Goal: Task Accomplishment & Management: Complete application form

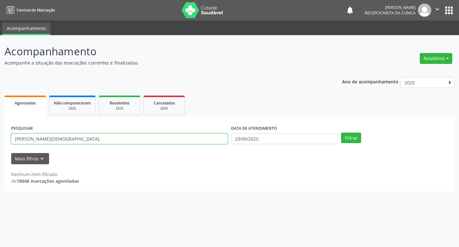
click at [58, 139] on input "[PERSON_NAME][DEMOGRAPHIC_DATA]" at bounding box center [119, 138] width 217 height 11
type input "j"
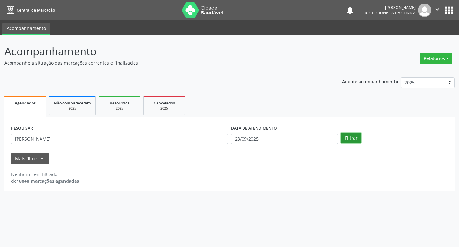
click at [346, 140] on button "Filtrar" at bounding box center [351, 137] width 20 height 11
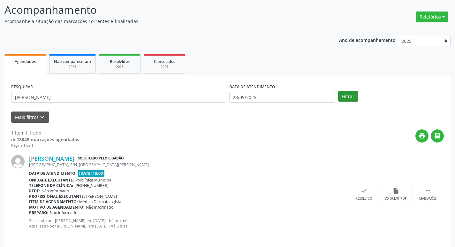
scroll to position [46, 0]
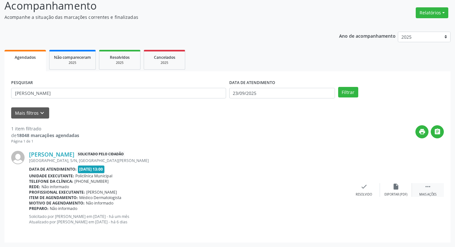
click at [435, 192] on div "Mais ações" at bounding box center [427, 194] width 17 height 4
click at [337, 189] on div "print Imprimir" at bounding box center [332, 190] width 32 height 14
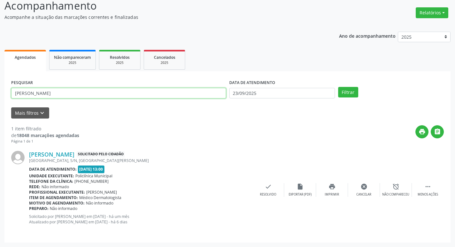
click at [99, 91] on input "[PERSON_NAME]" at bounding box center [118, 93] width 215 height 11
type input "y"
type input "janeide"
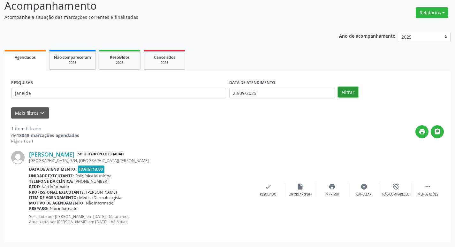
click at [351, 90] on button "Filtrar" at bounding box center [348, 92] width 20 height 11
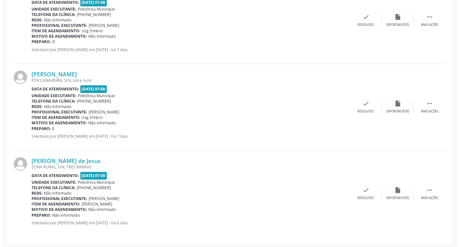
scroll to position [213, 0]
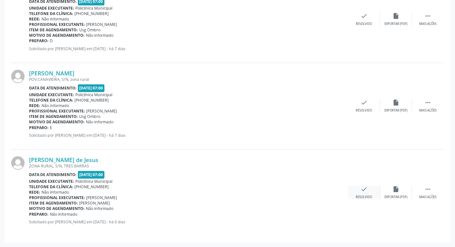
click at [365, 189] on icon "check" at bounding box center [363, 188] width 7 height 7
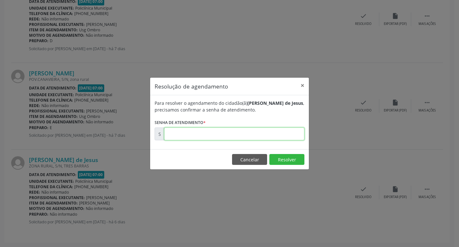
click at [233, 137] on input "text" at bounding box center [234, 133] width 140 height 13
type input "00177313"
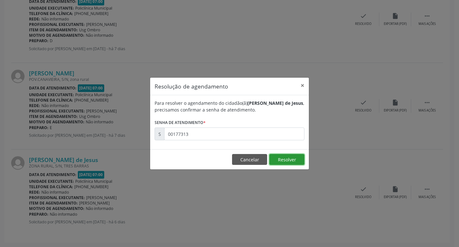
click at [299, 160] on button "Resolver" at bounding box center [287, 159] width 35 height 11
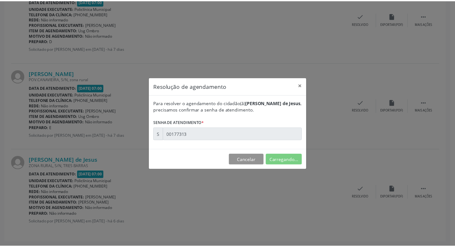
scroll to position [0, 0]
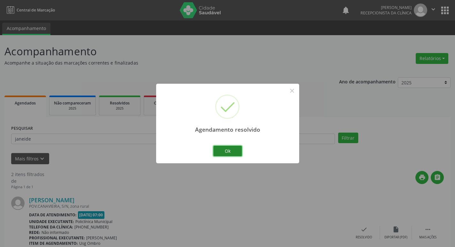
click at [226, 147] on button "Ok" at bounding box center [227, 150] width 29 height 11
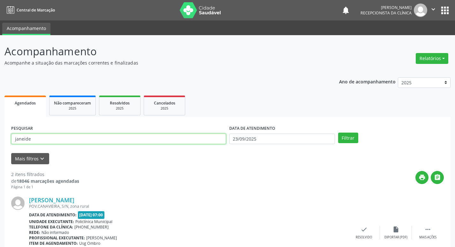
click at [87, 139] on input "janeide" at bounding box center [118, 138] width 215 height 11
type input "j"
type input "gilson"
click at [346, 139] on button "Filtrar" at bounding box center [348, 137] width 20 height 11
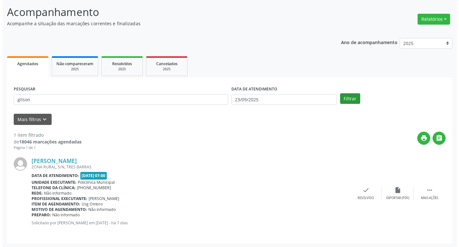
scroll to position [40, 0]
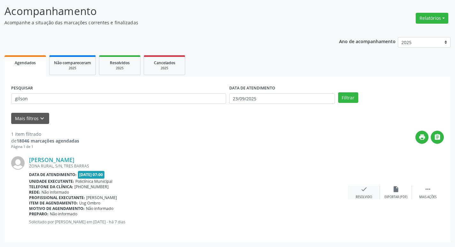
click at [370, 189] on div "check Resolvido" at bounding box center [364, 192] width 32 height 14
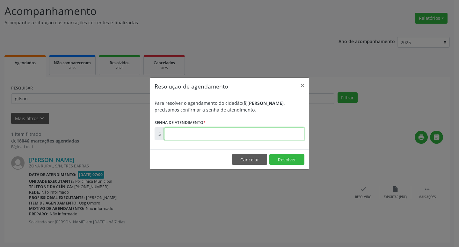
click at [275, 134] on input "text" at bounding box center [234, 133] width 140 height 13
type input "00177200"
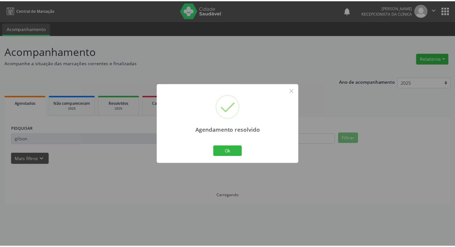
scroll to position [0, 0]
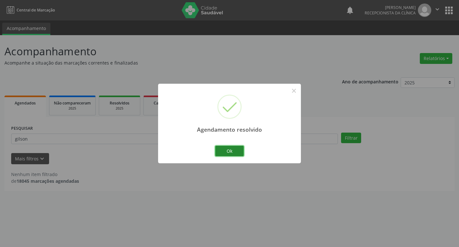
click at [243, 150] on button "Ok" at bounding box center [229, 150] width 29 height 11
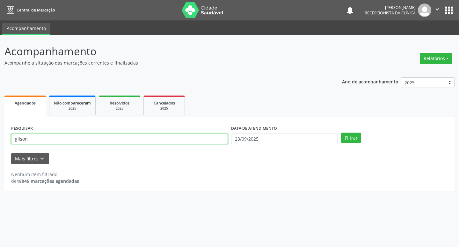
click at [48, 137] on input "gilson" at bounding box center [119, 138] width 217 height 11
type input "g"
type input "[PERSON_NAME]"
click at [359, 139] on button "Filtrar" at bounding box center [351, 137] width 20 height 11
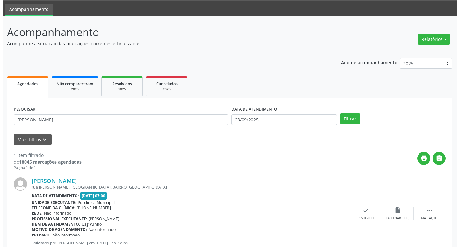
scroll to position [40, 0]
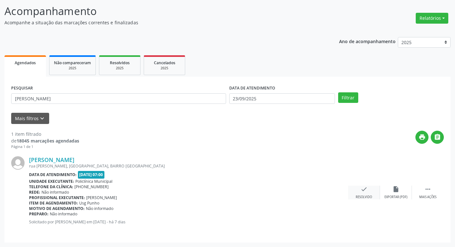
click at [359, 193] on div "check Resolvido" at bounding box center [364, 192] width 32 height 14
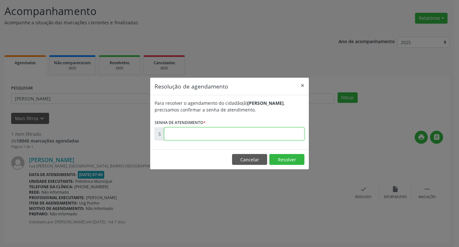
click at [296, 131] on input "text" at bounding box center [234, 133] width 140 height 13
type input "00177265"
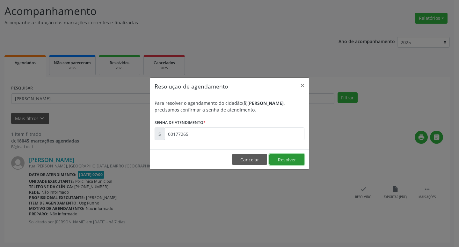
click at [278, 160] on button "Resolver" at bounding box center [287, 159] width 35 height 11
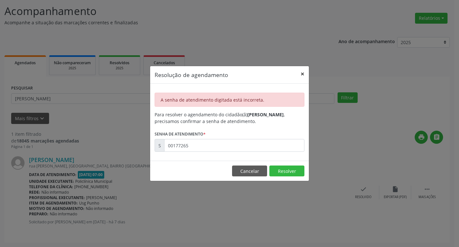
click at [307, 73] on button "×" at bounding box center [302, 74] width 13 height 16
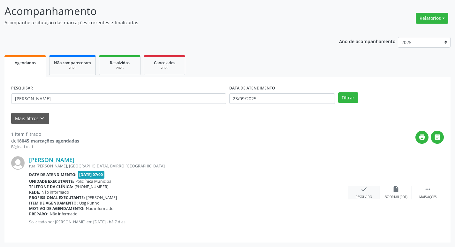
click at [360, 191] on icon "check" at bounding box center [363, 188] width 7 height 7
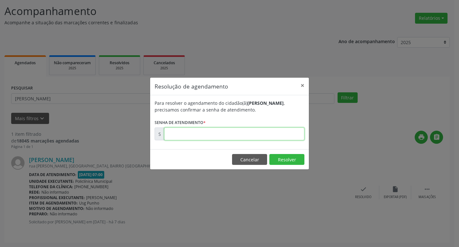
click at [273, 136] on input "text" at bounding box center [234, 133] width 140 height 13
type input "00177264"
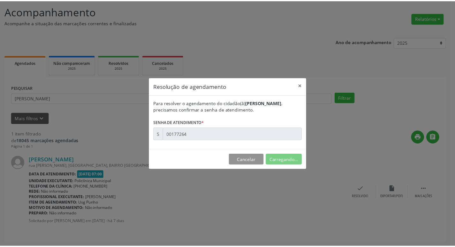
scroll to position [0, 0]
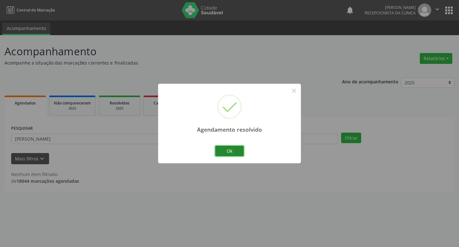
click at [229, 152] on button "Ok" at bounding box center [229, 150] width 29 height 11
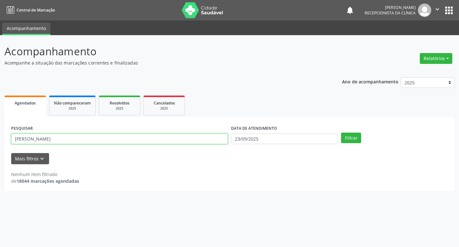
click at [77, 137] on input "[PERSON_NAME]" at bounding box center [119, 138] width 217 height 11
type input "z"
type input "ginea"
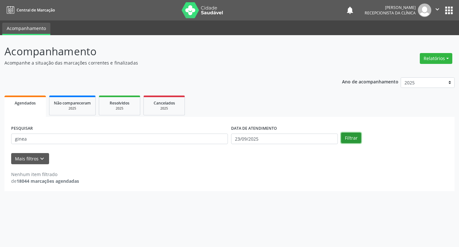
click at [354, 137] on button "Filtrar" at bounding box center [351, 137] width 20 height 11
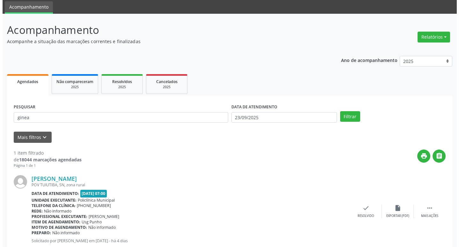
scroll to position [40, 0]
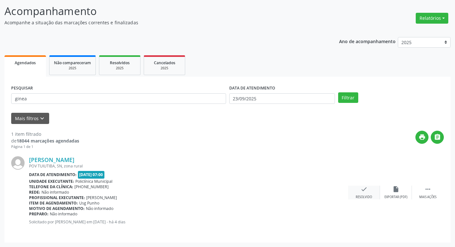
click at [367, 198] on div "Resolvido" at bounding box center [363, 197] width 16 height 4
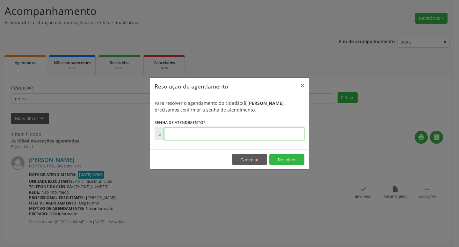
click at [267, 136] on input "text" at bounding box center [234, 133] width 140 height 13
type input "00178107"
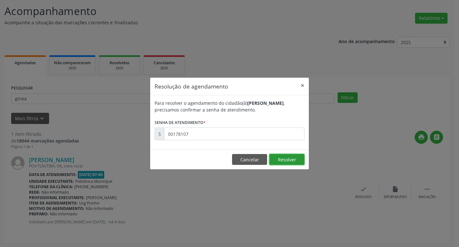
click at [285, 159] on button "Resolver" at bounding box center [287, 159] width 35 height 11
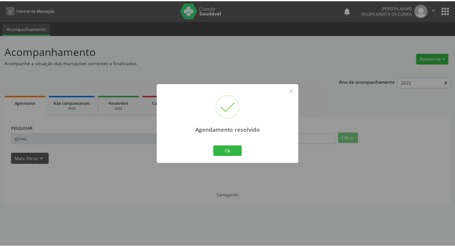
scroll to position [0, 0]
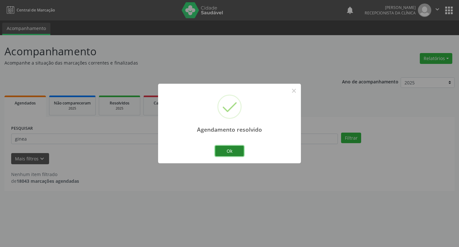
click at [239, 151] on button "Ok" at bounding box center [229, 150] width 29 height 11
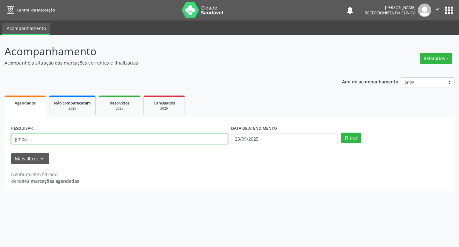
click at [35, 140] on input "ginea" at bounding box center [119, 138] width 217 height 11
type input "g"
type input "[PERSON_NAME]"
click at [353, 134] on button "Filtrar" at bounding box center [351, 137] width 20 height 11
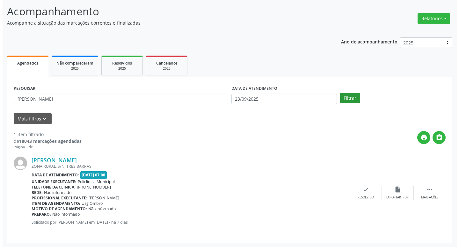
scroll to position [40, 0]
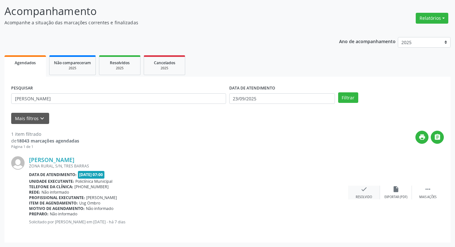
click at [369, 196] on div "Resolvido" at bounding box center [363, 197] width 16 height 4
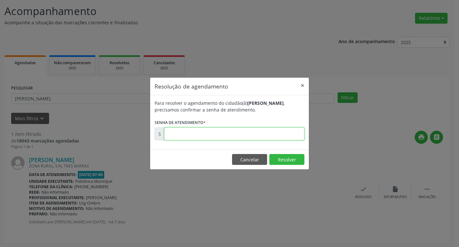
click at [241, 134] on input "text" at bounding box center [234, 133] width 140 height 13
type input "00177265"
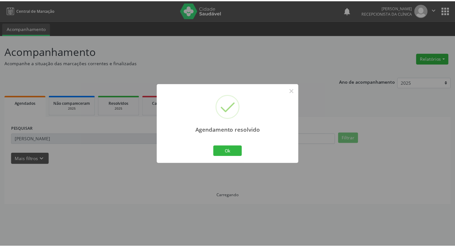
scroll to position [0, 0]
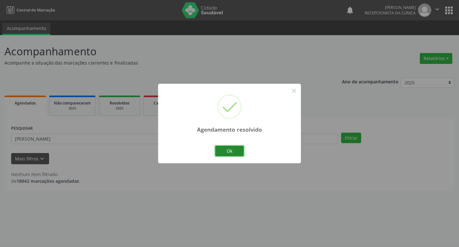
click at [241, 147] on button "Ok" at bounding box center [229, 150] width 29 height 11
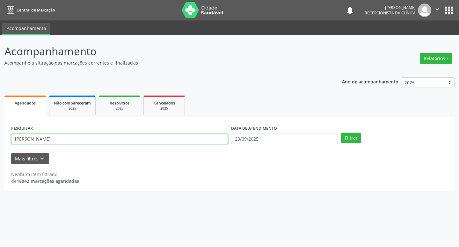
click at [45, 136] on input "[PERSON_NAME]" at bounding box center [119, 138] width 217 height 11
type input "a"
type input "[PERSON_NAME]"
click at [356, 139] on button "Filtrar" at bounding box center [351, 137] width 20 height 11
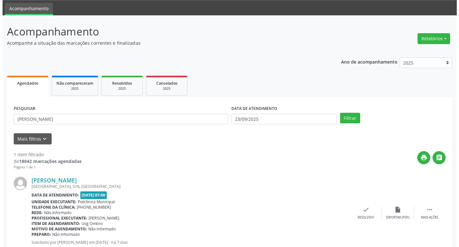
scroll to position [40, 0]
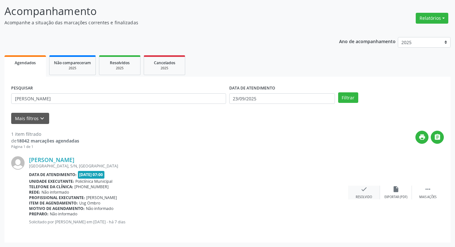
click at [362, 190] on icon "check" at bounding box center [363, 188] width 7 height 7
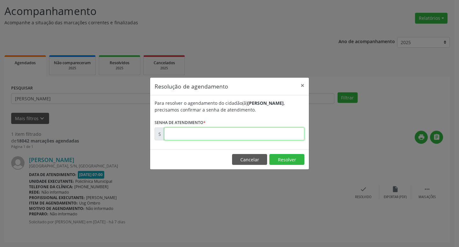
drag, startPoint x: 253, startPoint y: 133, endPoint x: 259, endPoint y: 126, distance: 9.5
click at [259, 126] on form "Para resolver o agendamento do cidadão(ã) [PERSON_NAME] , precisamos confirmar …" at bounding box center [230, 120] width 150 height 41
type input "00177259"
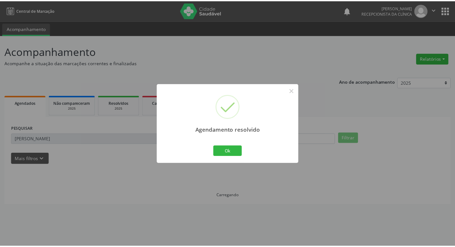
scroll to position [0, 0]
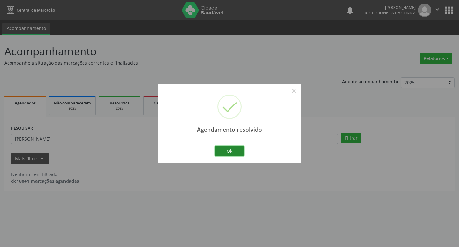
click at [242, 149] on button "Ok" at bounding box center [229, 150] width 29 height 11
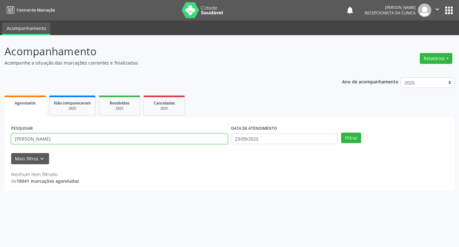
click at [62, 137] on input "[PERSON_NAME]" at bounding box center [119, 138] width 217 height 11
type input "a"
type input "valdelice"
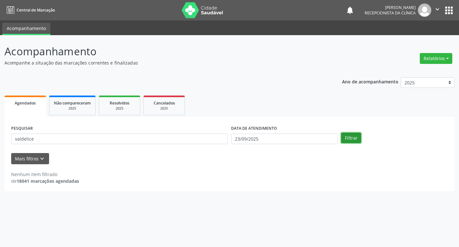
click at [352, 133] on button "Filtrar" at bounding box center [351, 137] width 20 height 11
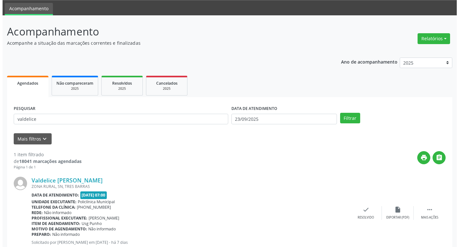
scroll to position [40, 0]
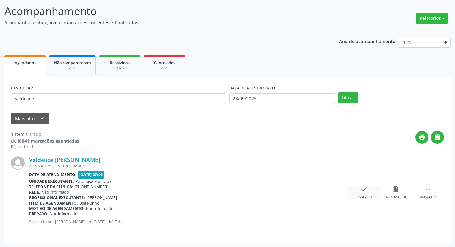
click at [366, 194] on div "check Resolvido" at bounding box center [364, 192] width 32 height 14
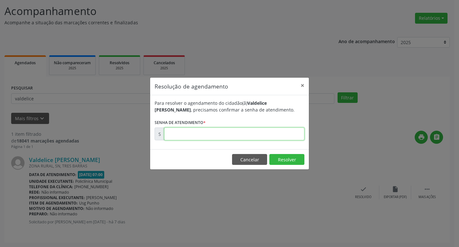
click at [274, 132] on input "text" at bounding box center [234, 133] width 140 height 13
type input "00177266"
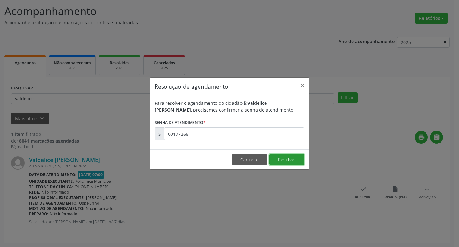
click at [296, 158] on button "Resolver" at bounding box center [287, 159] width 35 height 11
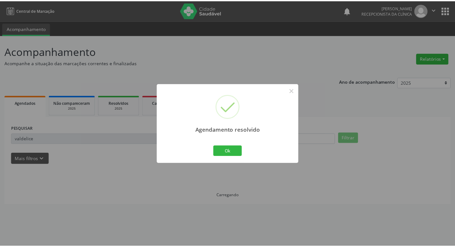
scroll to position [0, 0]
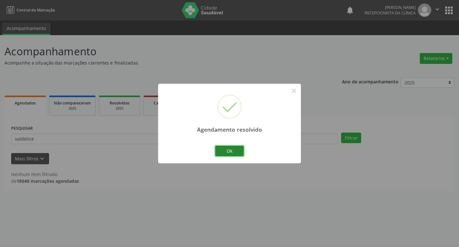
click at [236, 152] on button "Ok" at bounding box center [229, 150] width 29 height 11
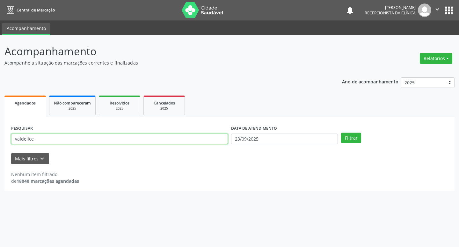
click at [105, 140] on input "valdelice" at bounding box center [119, 138] width 217 height 11
type input "v"
type input "janeide"
click at [341, 132] on button "Filtrar" at bounding box center [351, 137] width 20 height 11
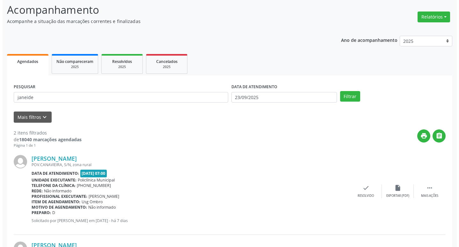
scroll to position [96, 0]
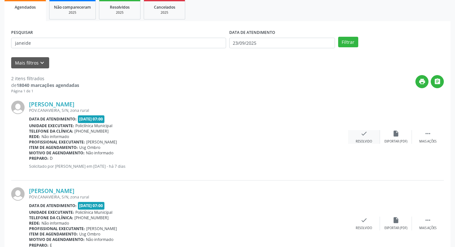
click at [362, 137] on icon "check" at bounding box center [363, 133] width 7 height 7
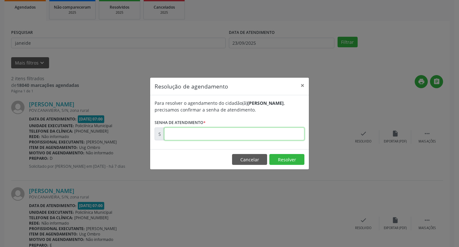
click at [261, 134] on input "text" at bounding box center [234, 133] width 140 height 13
type input "00177194"
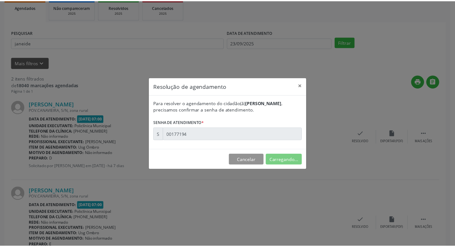
scroll to position [0, 0]
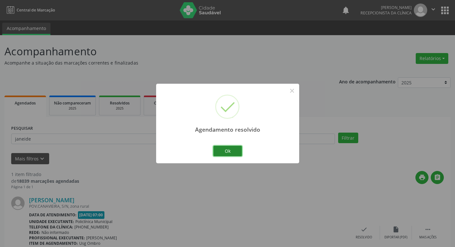
click at [216, 152] on button "Ok" at bounding box center [227, 150] width 29 height 11
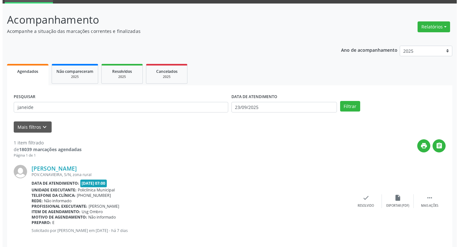
scroll to position [40, 0]
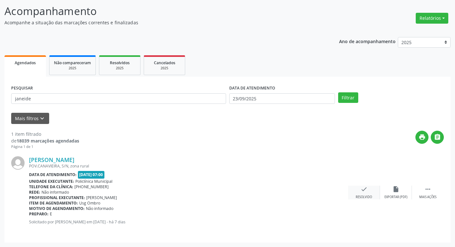
click at [366, 188] on icon "check" at bounding box center [363, 188] width 7 height 7
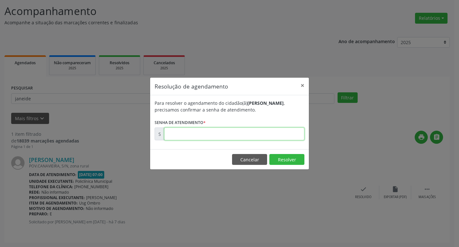
click at [255, 135] on input "text" at bounding box center [234, 133] width 140 height 13
type input "00177196"
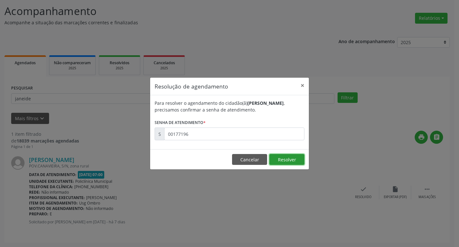
click at [294, 157] on button "Resolver" at bounding box center [287, 159] width 35 height 11
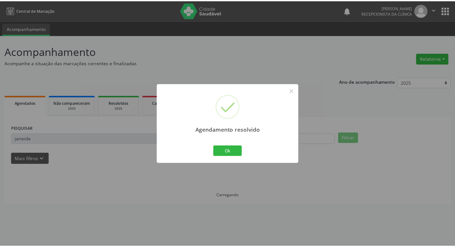
scroll to position [0, 0]
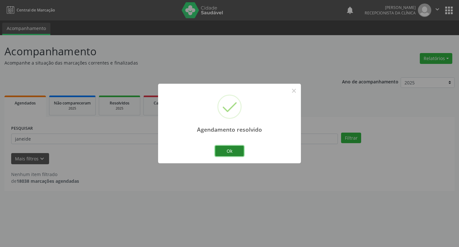
click at [233, 148] on button "Ok" at bounding box center [229, 150] width 29 height 11
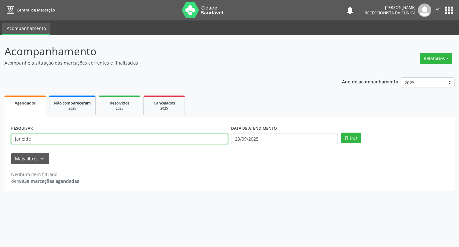
click at [76, 139] on input "janeide" at bounding box center [119, 138] width 217 height 11
type input "j"
type input "hildebrando"
click at [347, 137] on button "Filtrar" at bounding box center [351, 137] width 20 height 11
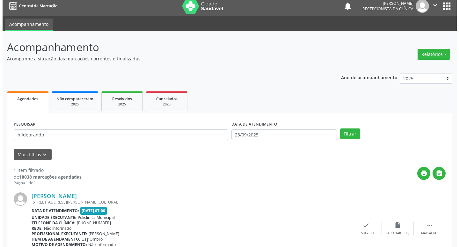
scroll to position [40, 0]
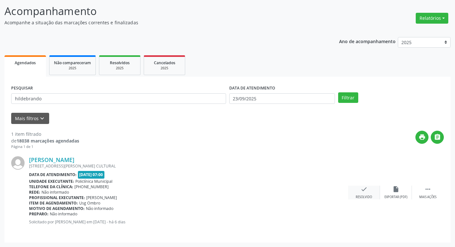
click at [365, 190] on icon "check" at bounding box center [363, 188] width 7 height 7
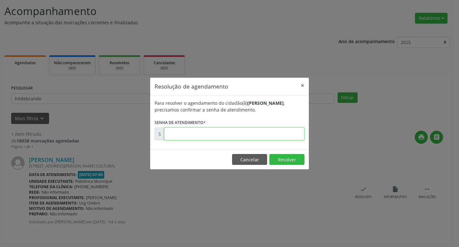
click at [273, 131] on input "text" at bounding box center [234, 133] width 140 height 13
type input "00177359"
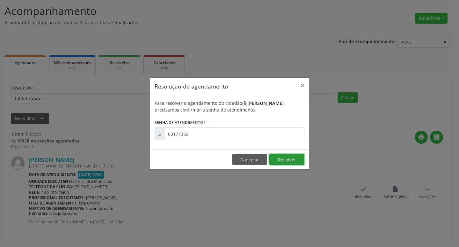
click at [279, 159] on button "Resolver" at bounding box center [287, 159] width 35 height 11
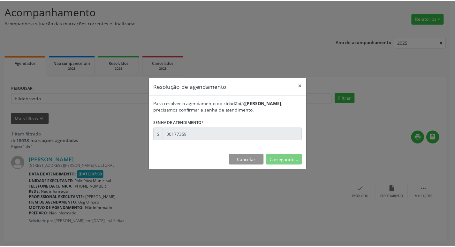
scroll to position [0, 0]
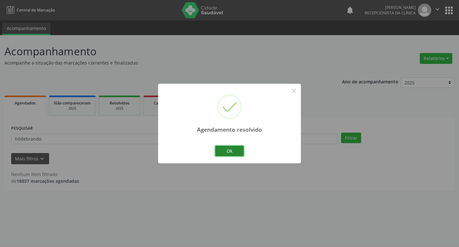
click at [234, 149] on button "Ok" at bounding box center [229, 150] width 29 height 11
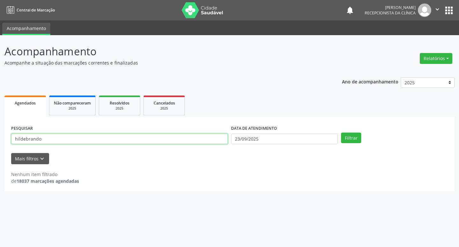
click at [84, 136] on input "hildebrando" at bounding box center [119, 138] width 217 height 11
type input "h"
type input "[PERSON_NAME]"
click at [355, 136] on button "Filtrar" at bounding box center [351, 137] width 20 height 11
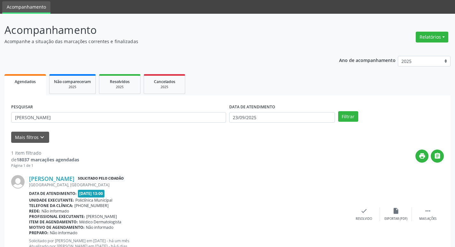
scroll to position [46, 0]
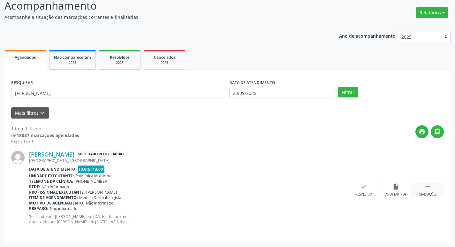
click at [418, 193] on div " Mais ações" at bounding box center [427, 190] width 32 height 14
click at [341, 189] on div "print Imprimir" at bounding box center [332, 190] width 32 height 14
